Goal: Task Accomplishment & Management: Manage account settings

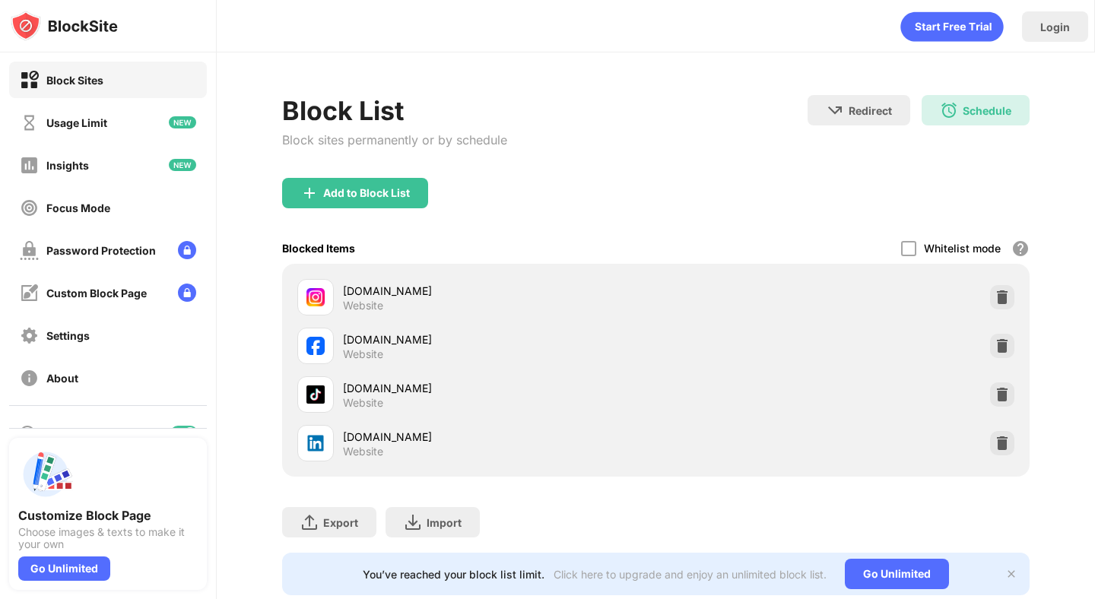
click at [969, 92] on div "Block List Block sites permanently or by schedule Redirect Choose a site to be …" at bounding box center [656, 345] width 879 height 586
click at [959, 103] on div "Schedule 01:00 to 13:45 14:00 to 23:59 Every Day" at bounding box center [976, 110] width 108 height 30
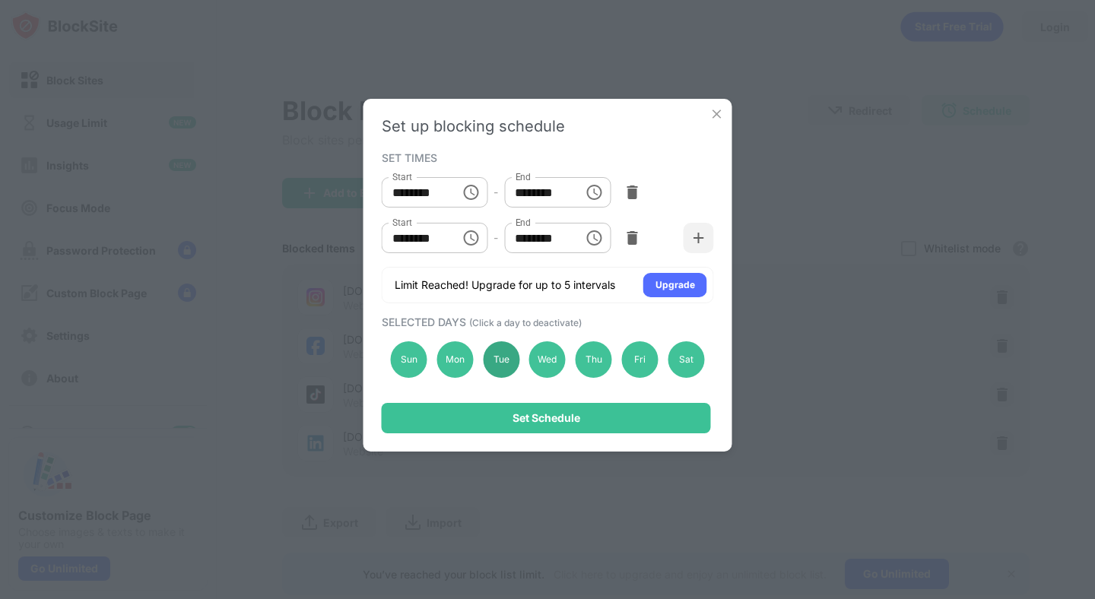
click at [507, 358] on div "Tue" at bounding box center [501, 360] width 37 height 37
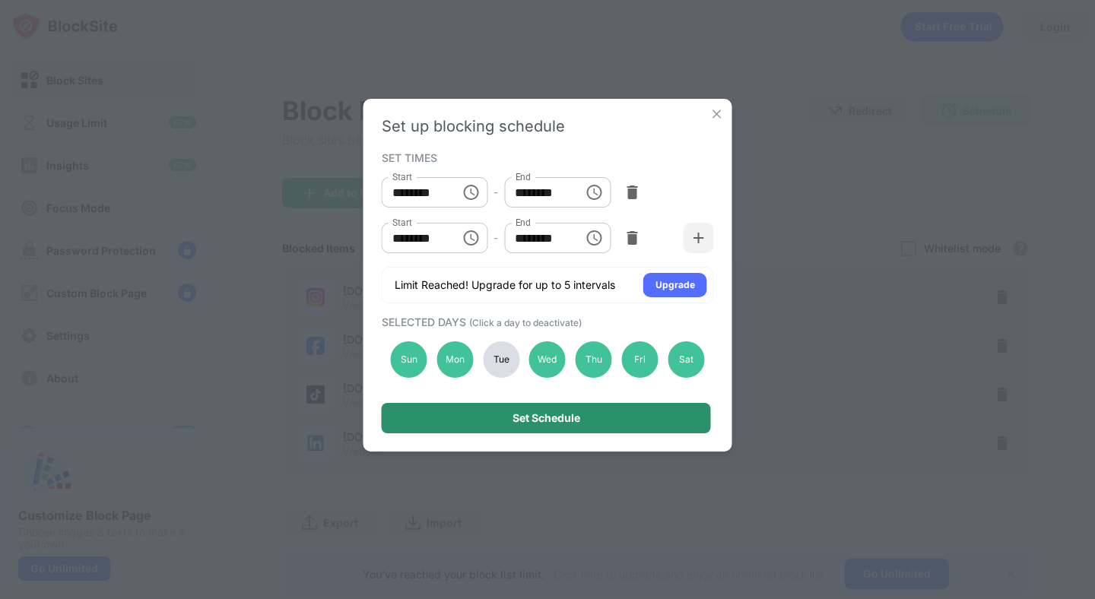
click at [527, 405] on div "Set Schedule" at bounding box center [546, 418] width 329 height 30
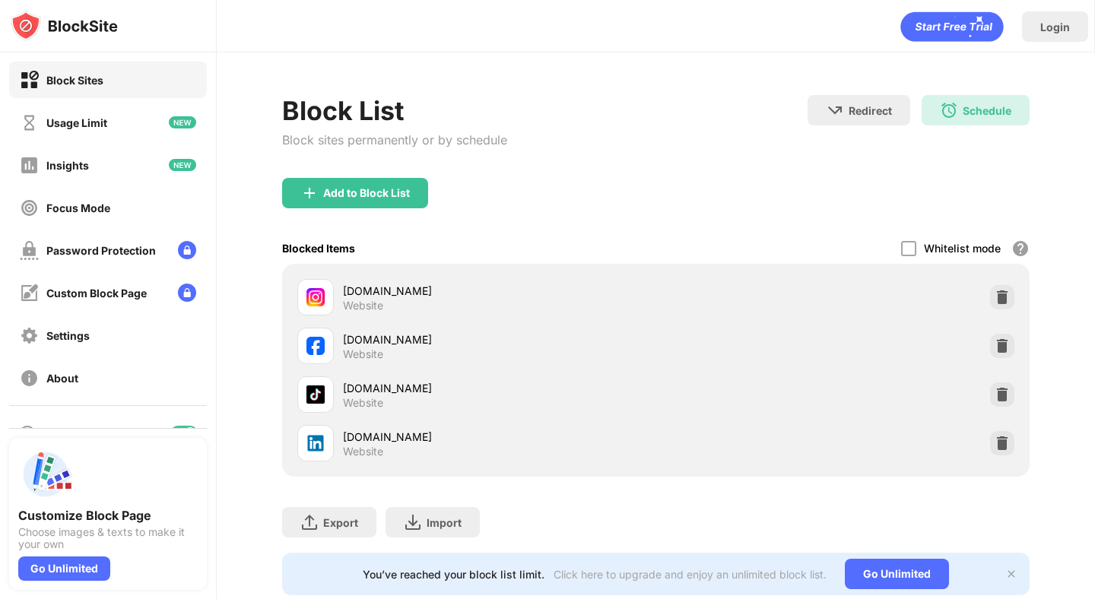
click at [958, 103] on div "Schedule 01:00 to 13:45 14:00 to 23:59 Sun,Wed,Thu,Fri,Sat,Mon" at bounding box center [976, 110] width 108 height 30
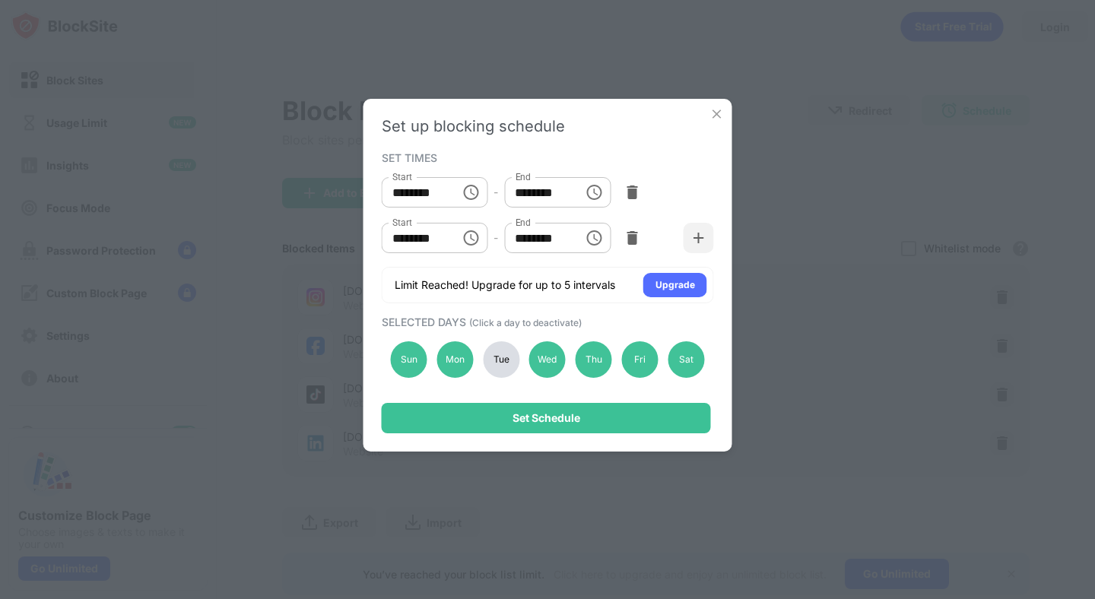
click at [491, 357] on div "Tue" at bounding box center [501, 360] width 37 height 37
click at [534, 400] on div "Set up blocking schedule SET TIMES Start ******** Start - End ******** End Star…" at bounding box center [548, 275] width 369 height 353
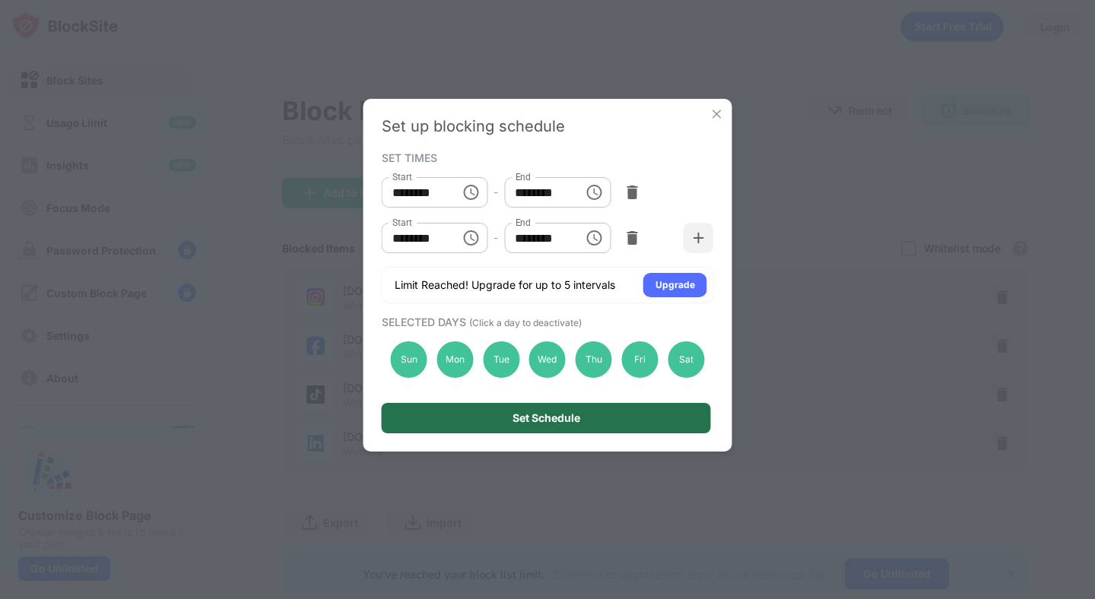
click at [533, 415] on div "Set Schedule" at bounding box center [547, 418] width 68 height 12
